Goal: Navigation & Orientation: Understand site structure

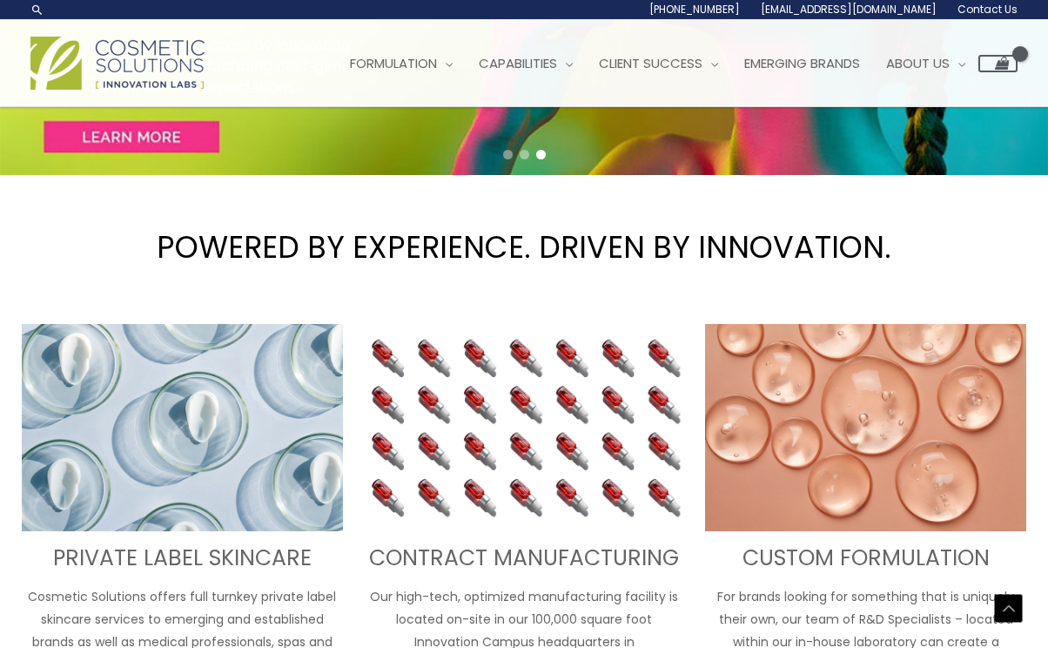
scroll to position [62, 0]
